Goal: Navigation & Orientation: Understand site structure

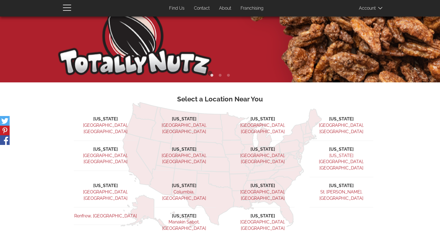
scroll to position [90, 0]
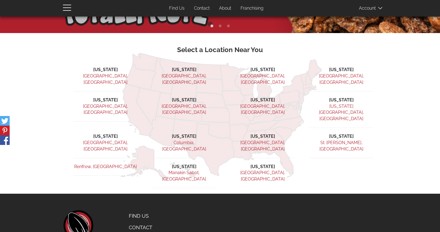
scroll to position [150, 0]
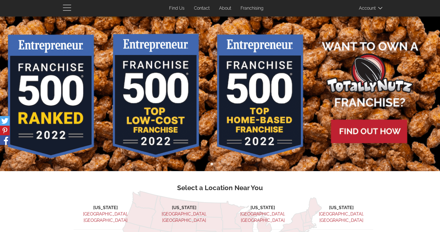
click at [63, 6] on span "button" at bounding box center [68, 7] width 11 height 7
